Goal: Information Seeking & Learning: Learn about a topic

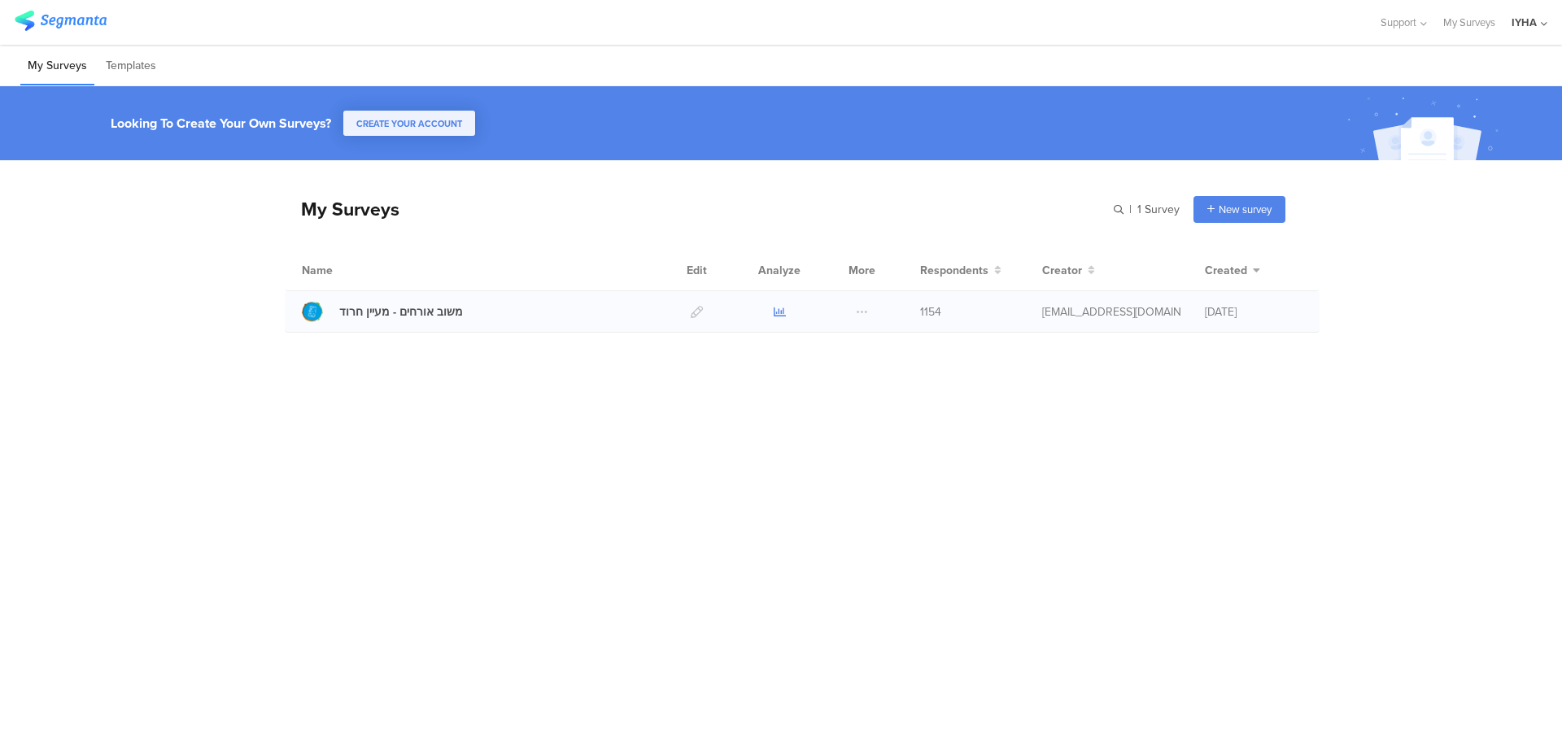
click at [778, 314] on icon at bounding box center [779, 312] width 12 height 12
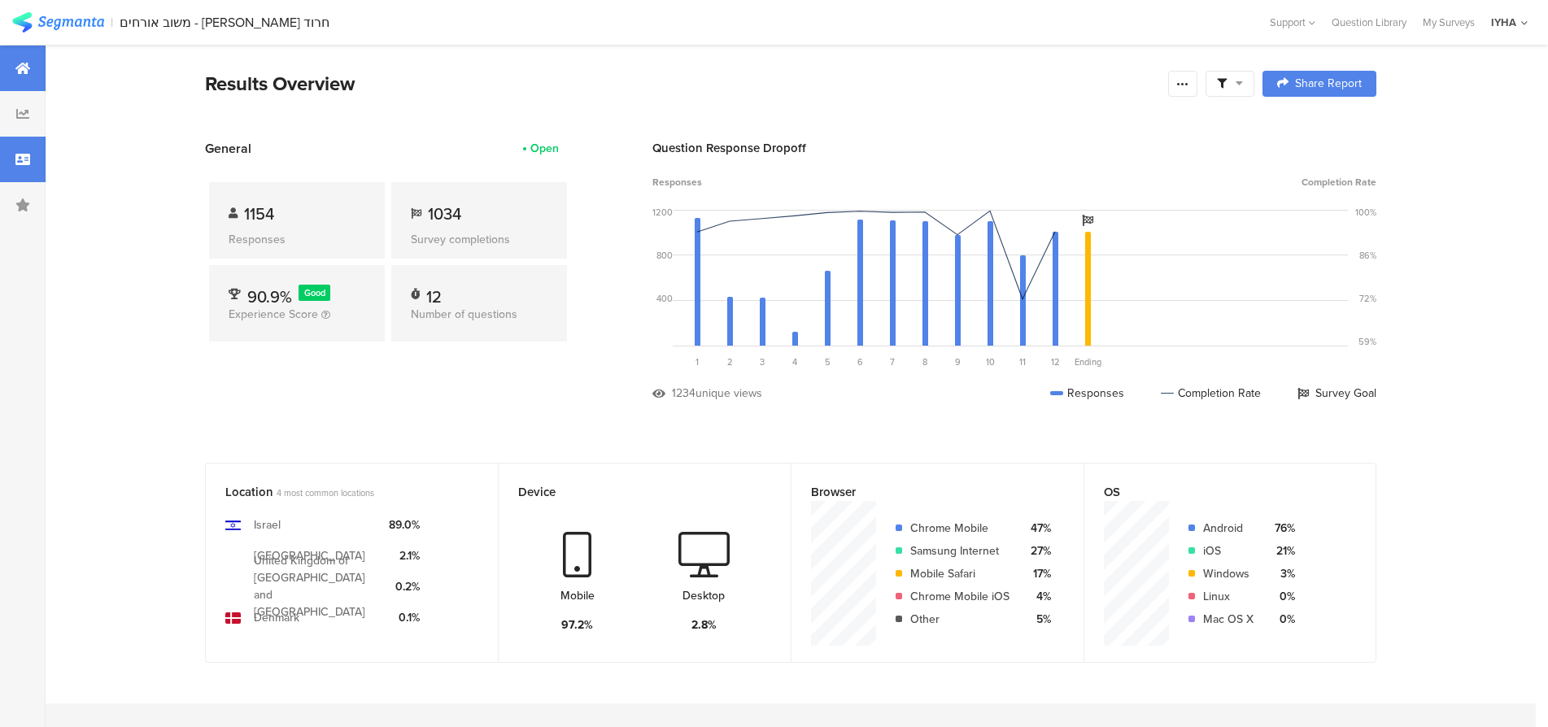
click at [24, 158] on icon at bounding box center [22, 159] width 15 height 13
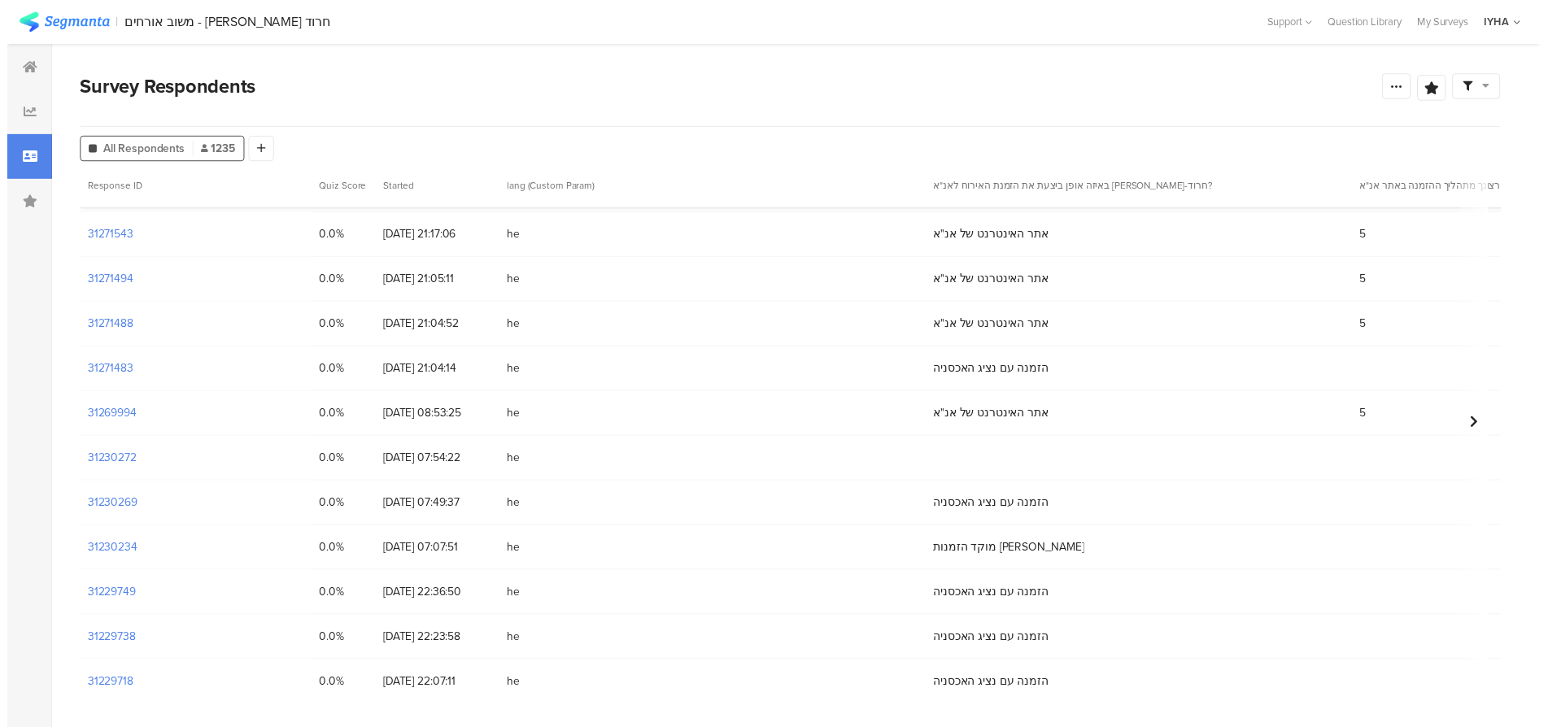
scroll to position [183, 0]
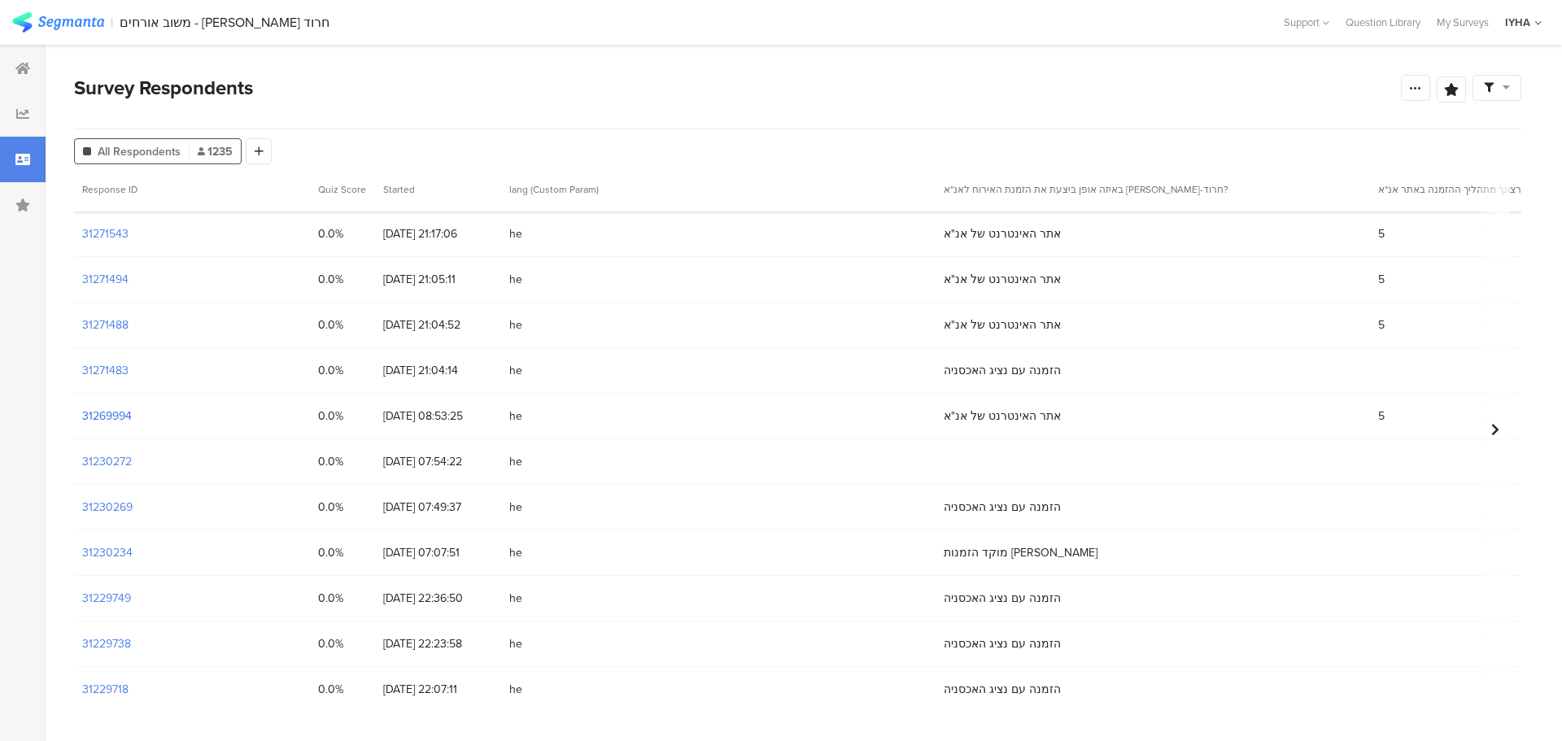
click at [116, 412] on section "31269994" at bounding box center [107, 415] width 50 height 17
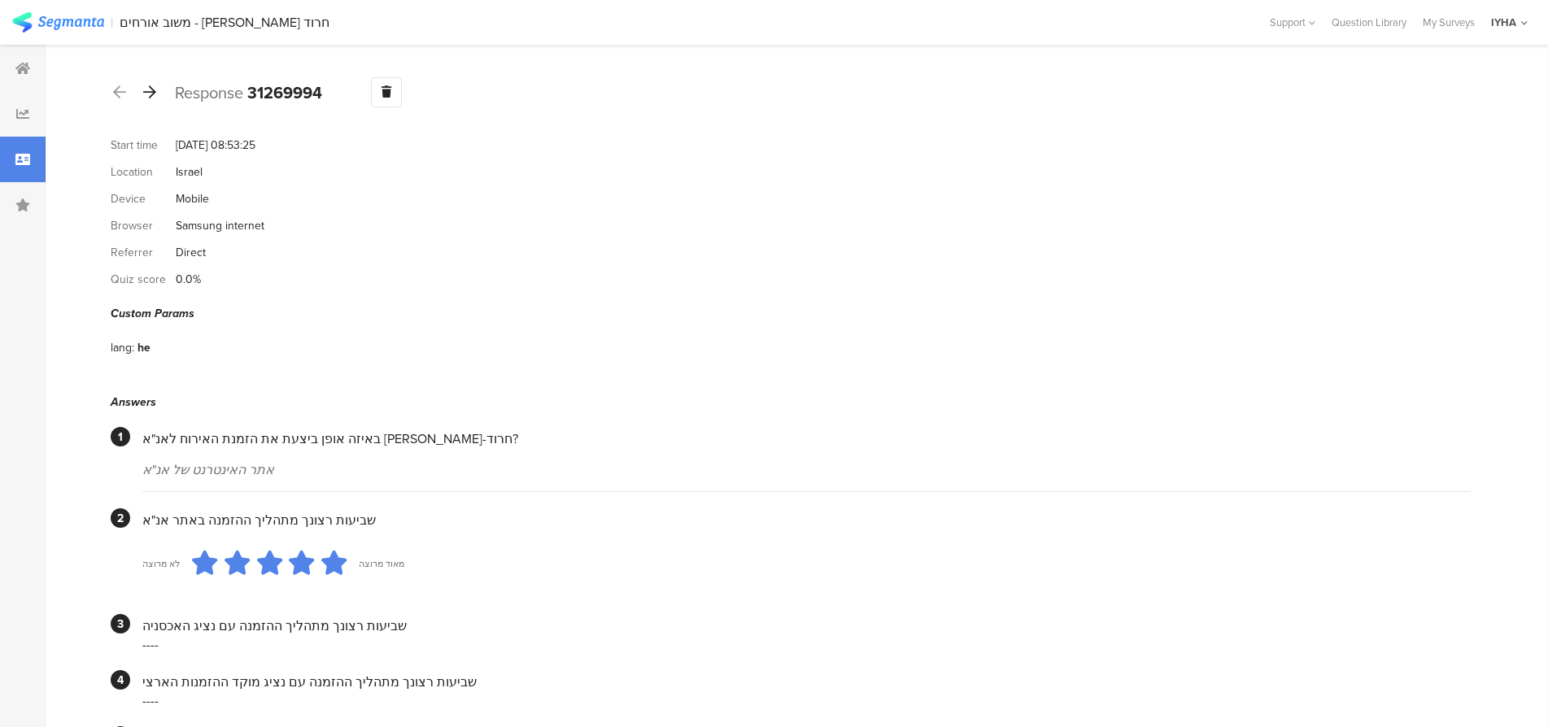
click at [150, 89] on icon at bounding box center [149, 92] width 13 height 15
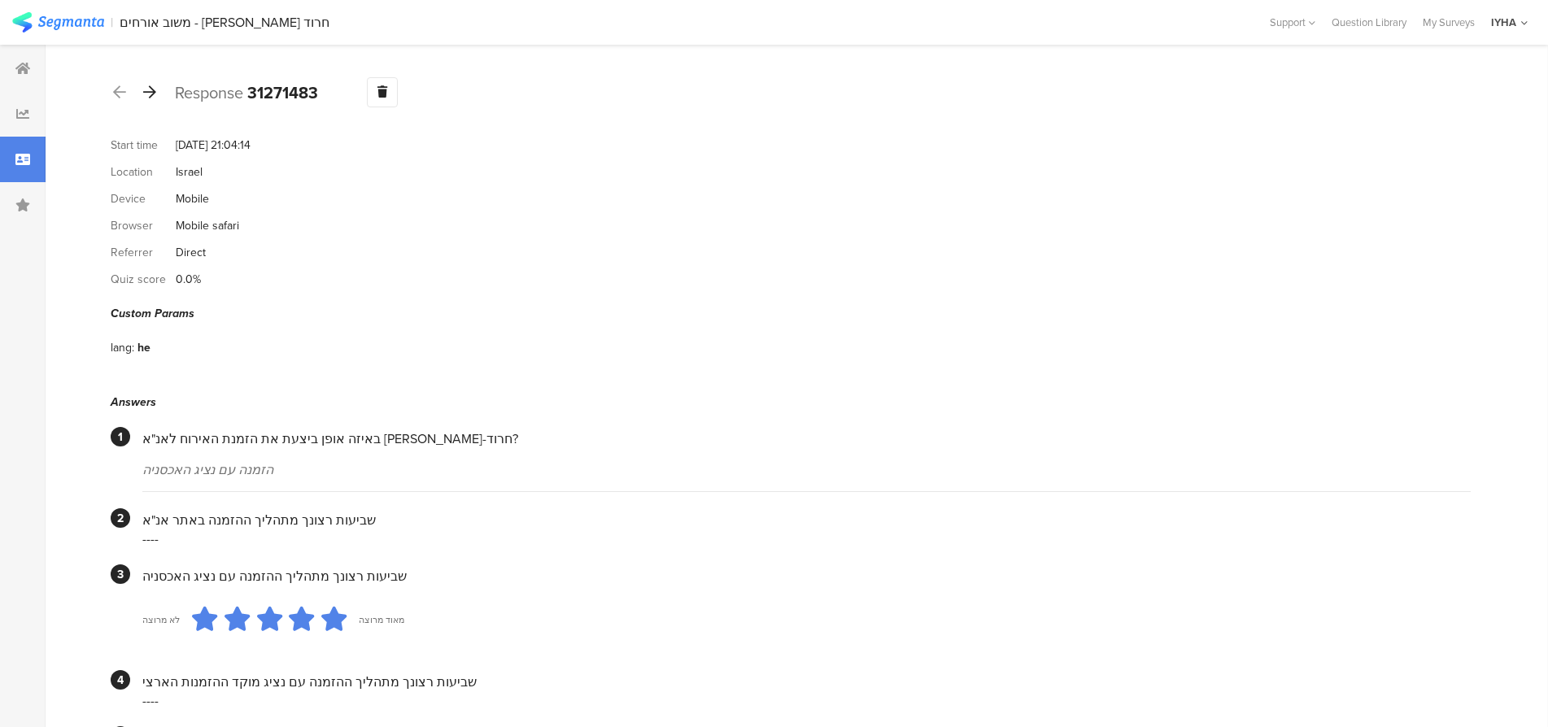
click at [153, 88] on icon at bounding box center [149, 92] width 13 height 15
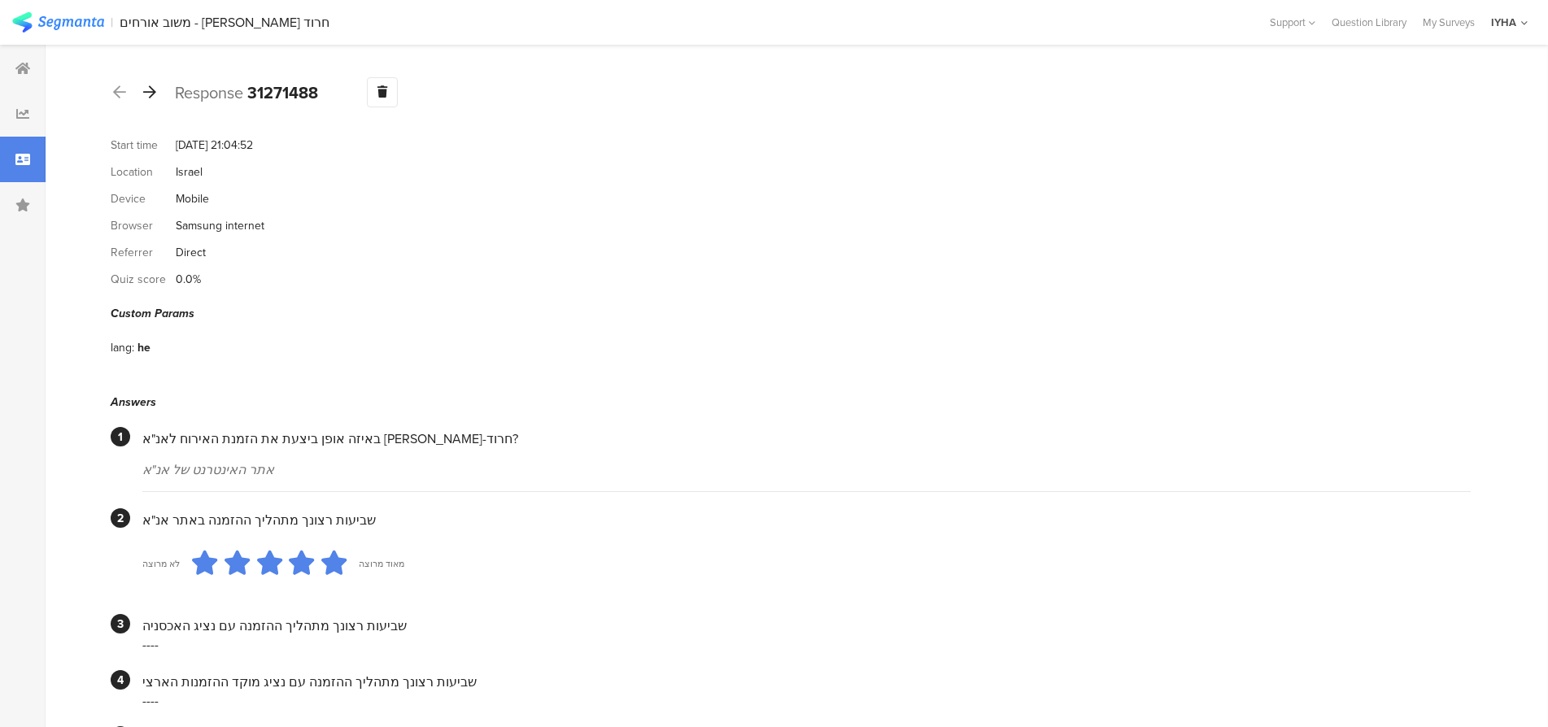
click at [150, 89] on icon at bounding box center [149, 92] width 13 height 15
click at [152, 89] on icon at bounding box center [149, 92] width 13 height 15
click at [150, 89] on icon at bounding box center [149, 92] width 13 height 15
click at [151, 88] on icon at bounding box center [149, 92] width 13 height 15
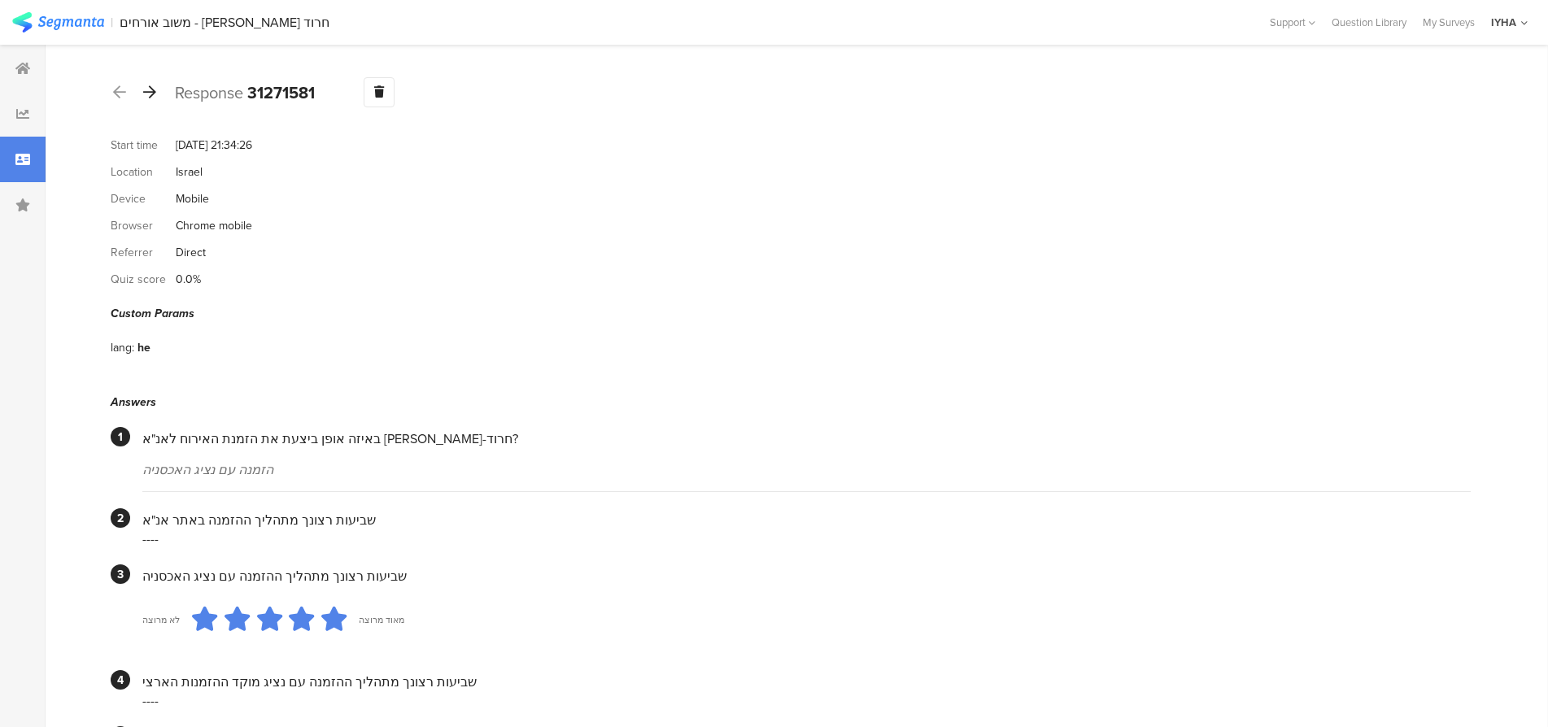
click at [154, 91] on icon at bounding box center [149, 92] width 13 height 15
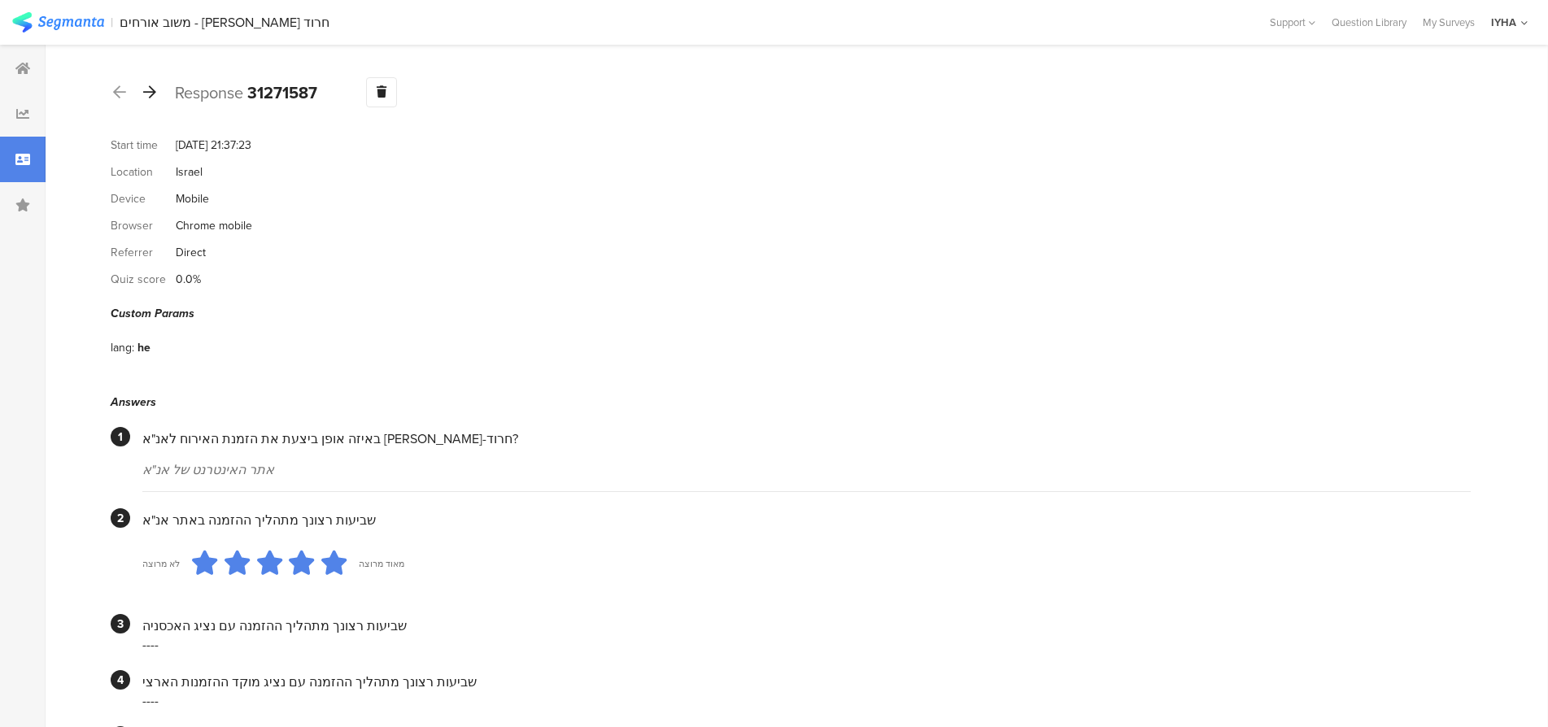
click at [150, 89] on icon at bounding box center [149, 92] width 13 height 15
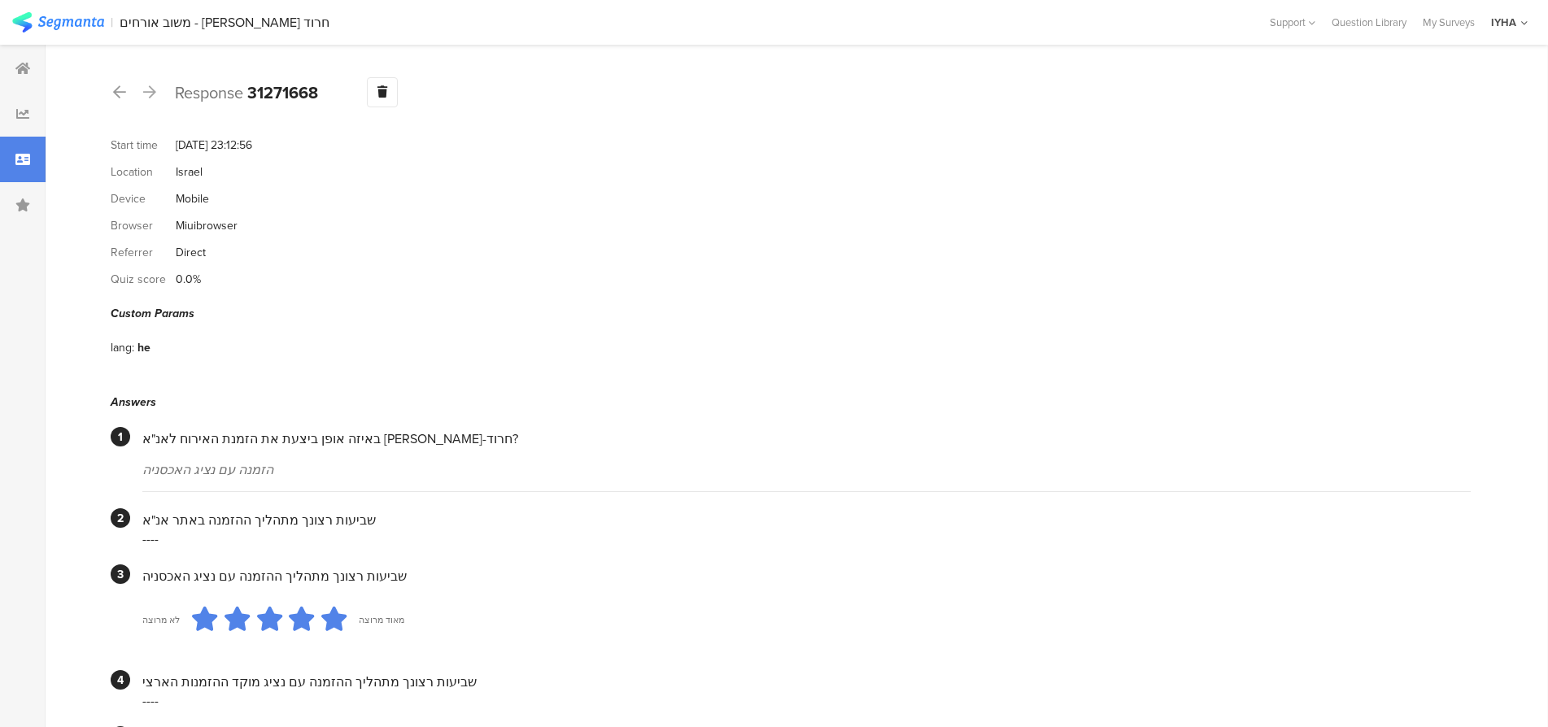
click at [150, 92] on icon at bounding box center [149, 92] width 13 height 15
click at [151, 90] on icon at bounding box center [149, 92] width 13 height 15
